Goal: Check status: Check status

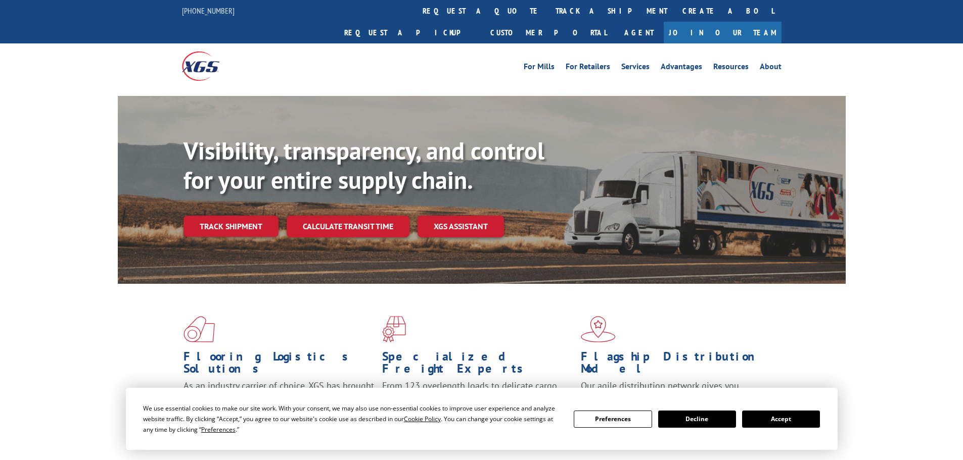
click at [767, 417] on button "Accept" at bounding box center [781, 419] width 78 height 17
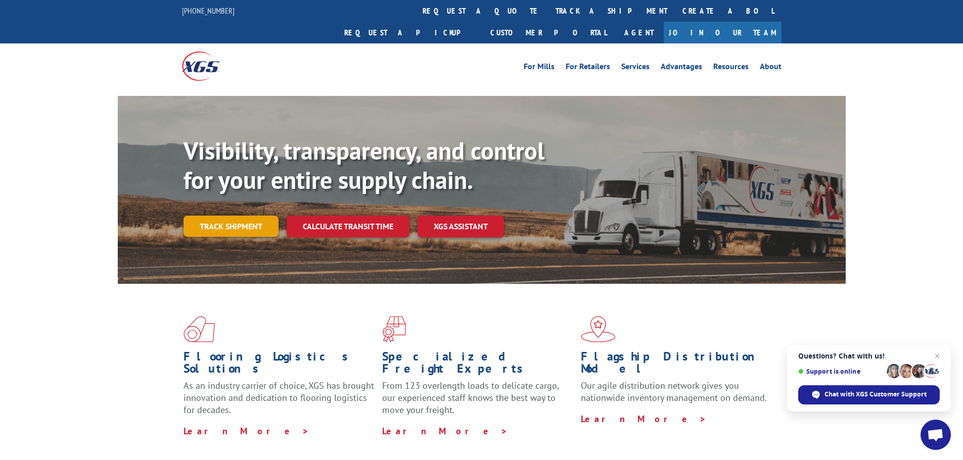
click at [210, 216] on link "Track shipment" at bounding box center [230, 226] width 95 height 21
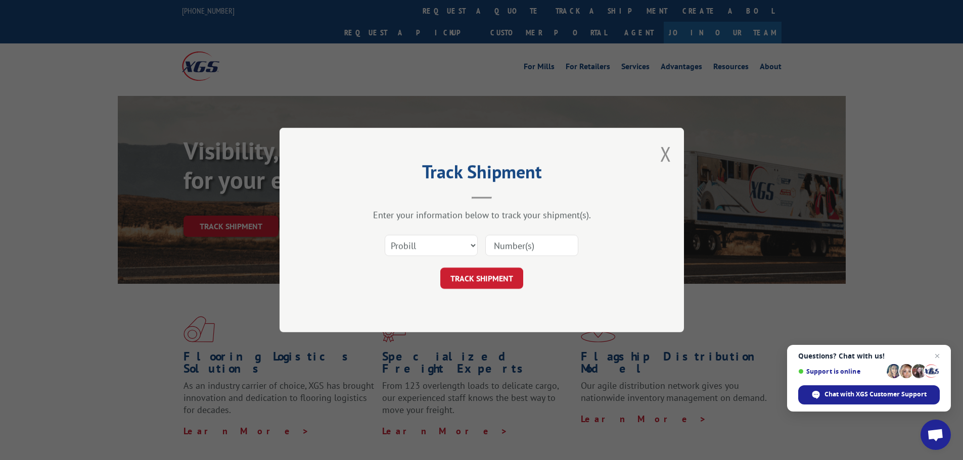
paste input "16397858"
type input "16397858"
click at [458, 280] on button "TRACK SHIPMENT" at bounding box center [481, 278] width 83 height 21
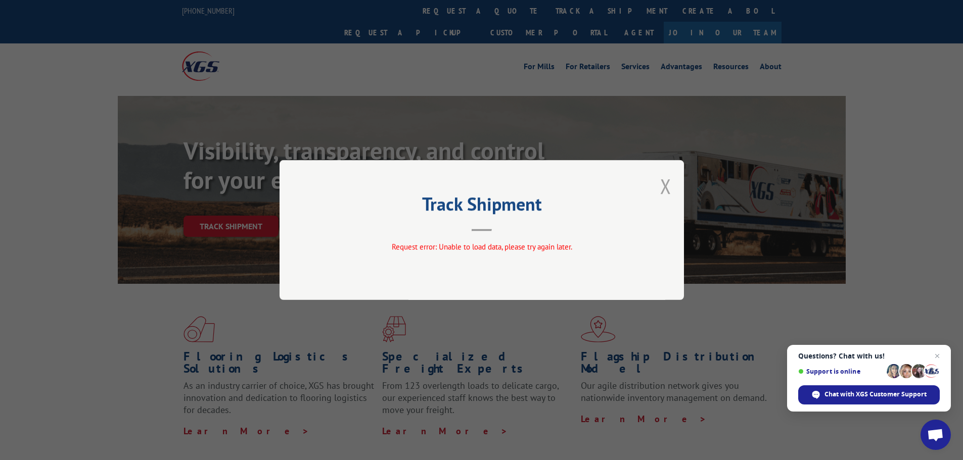
click at [667, 192] on button "Close modal" at bounding box center [665, 186] width 11 height 27
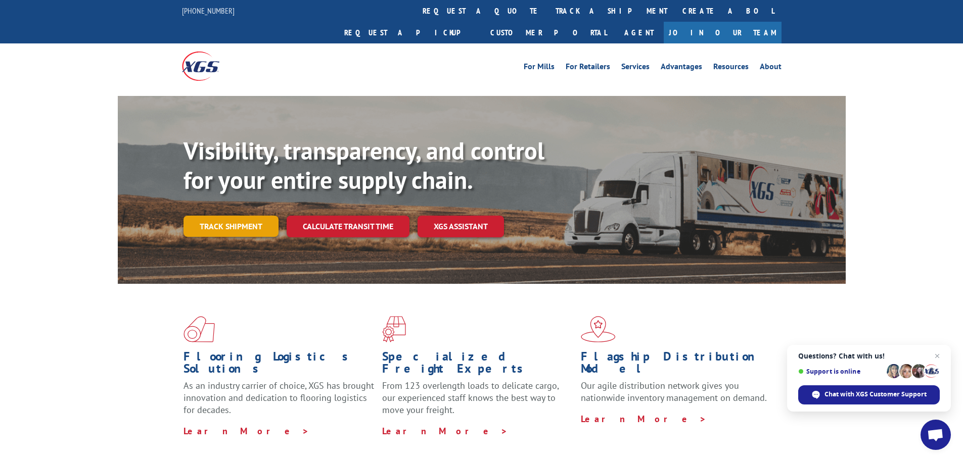
click at [209, 216] on link "Track shipment" at bounding box center [230, 226] width 95 height 21
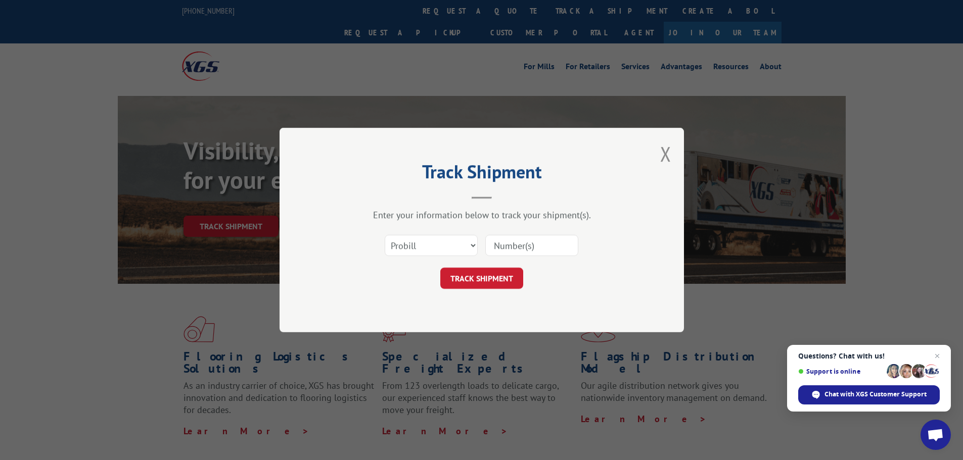
paste input "16397858"
type input "16397858"
click at [487, 290] on div "Track Shipment Enter your information below to track your shipment(s). Select c…" at bounding box center [481, 230] width 404 height 205
click at [489, 283] on button "TRACK SHIPMENT" at bounding box center [481, 278] width 83 height 21
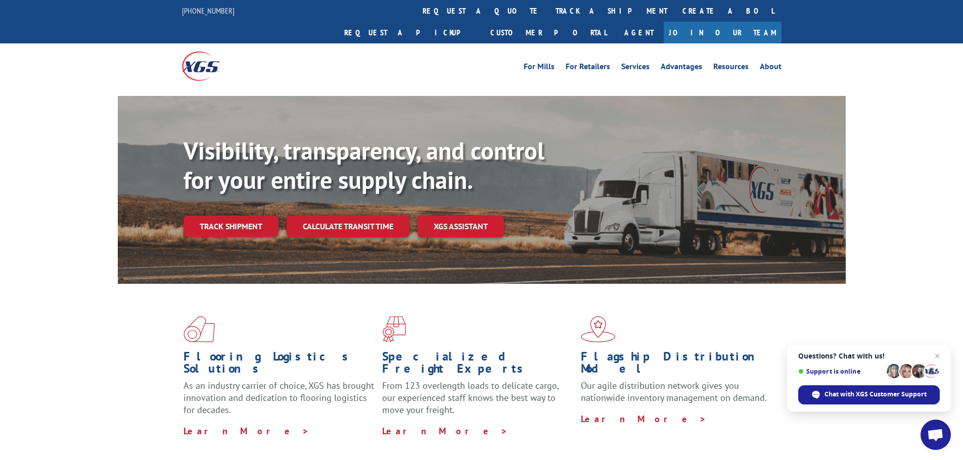
click at [244, 216] on div "Visibility, transparency, and control for your entire supply chain. Track shipm…" at bounding box center [514, 206] width 662 height 141
click at [246, 216] on link "Track shipment" at bounding box center [230, 226] width 95 height 21
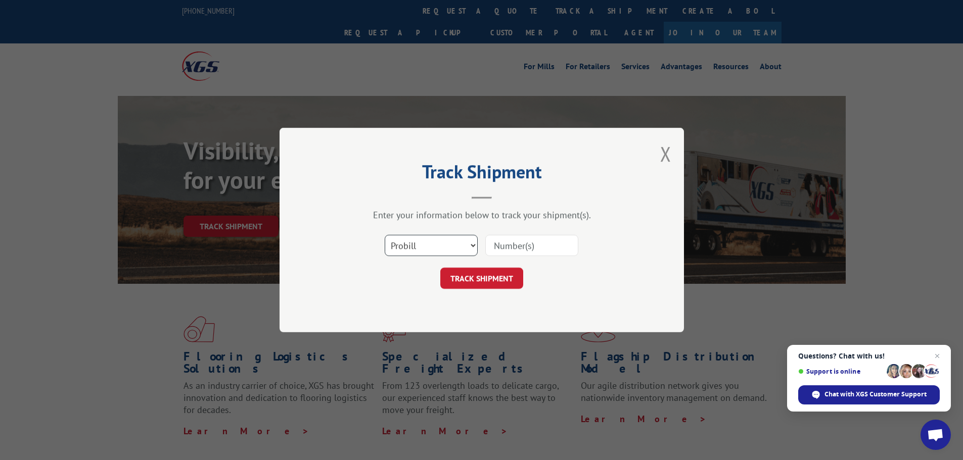
drag, startPoint x: 425, startPoint y: 248, endPoint x: 417, endPoint y: 253, distance: 8.7
click at [425, 248] on select "Select category... Probill BOL PO" at bounding box center [431, 245] width 93 height 21
select select "po"
click at [385, 235] on select "Select category... Probill BOL PO" at bounding box center [431, 245] width 93 height 21
click at [523, 244] on input at bounding box center [531, 245] width 93 height 21
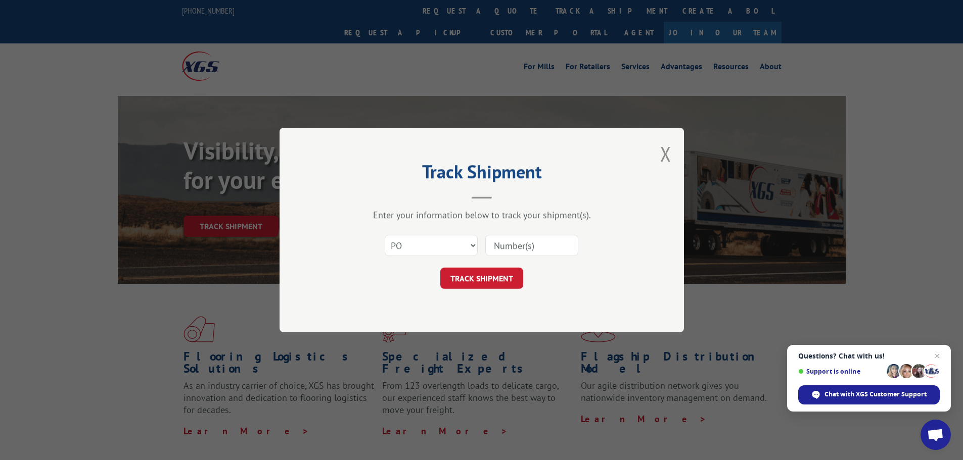
paste input "42521170"
type input "42521170"
click at [440, 268] on button "TRACK SHIPMENT" at bounding box center [481, 278] width 83 height 21
